Goal: Task Accomplishment & Management: Manage account settings

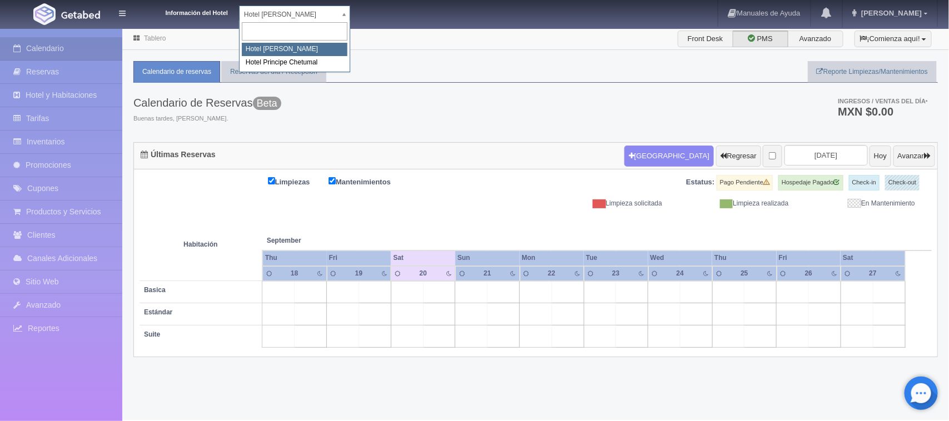
click at [281, 28] on body "Información del Hotel [GEOGRAPHIC_DATA][PERSON_NAME] [PERSON_NAME] [GEOGRAPHIC_…" at bounding box center [474, 224] width 949 height 392
select select "567"
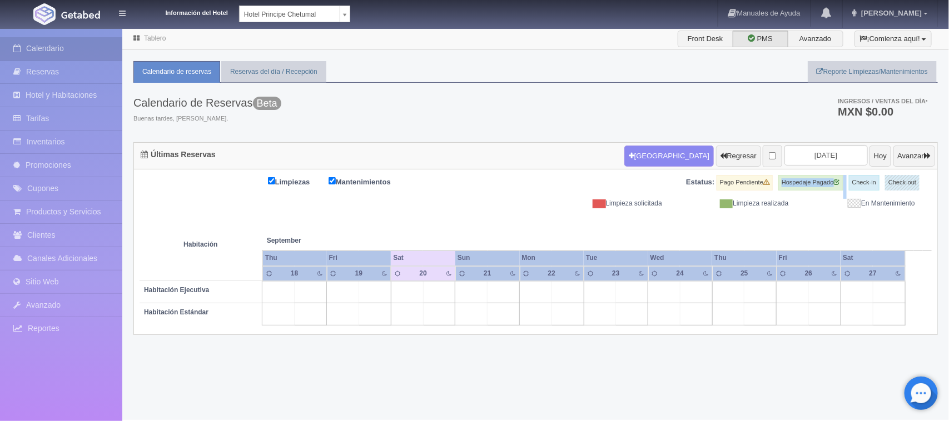
drag, startPoint x: 774, startPoint y: 183, endPoint x: 838, endPoint y: 173, distance: 65.3
click at [838, 173] on div "Limpiezas Mantenimientos Estatus: Pago Pendiente Hospedaje Pagado Check-in Chec…" at bounding box center [535, 252] width 803 height 165
drag, startPoint x: 734, startPoint y: 183, endPoint x: 745, endPoint y: 182, distance: 10.7
click at [745, 182] on label "Pago Pendiente" at bounding box center [745, 183] width 56 height 16
